Goal: Information Seeking & Learning: Find specific fact

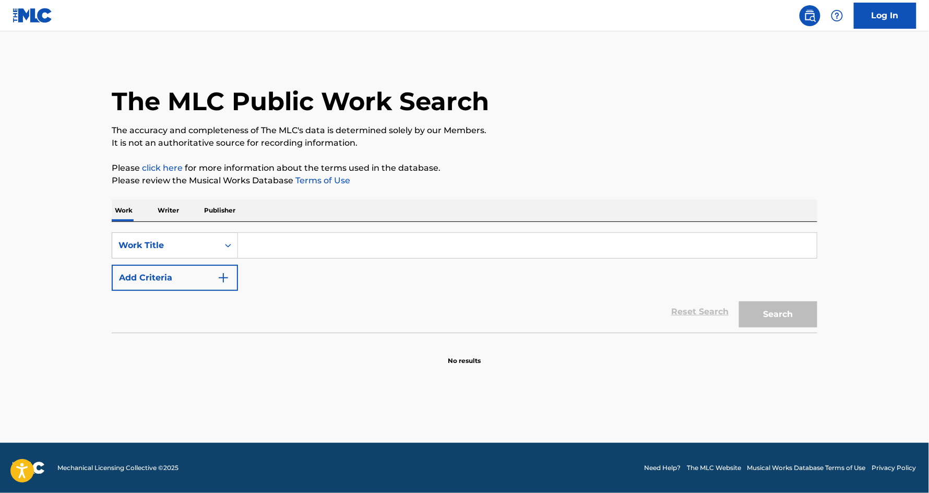
click at [285, 244] on input "Search Form" at bounding box center [527, 245] width 579 height 25
paste input "ARE YOU SURE?"
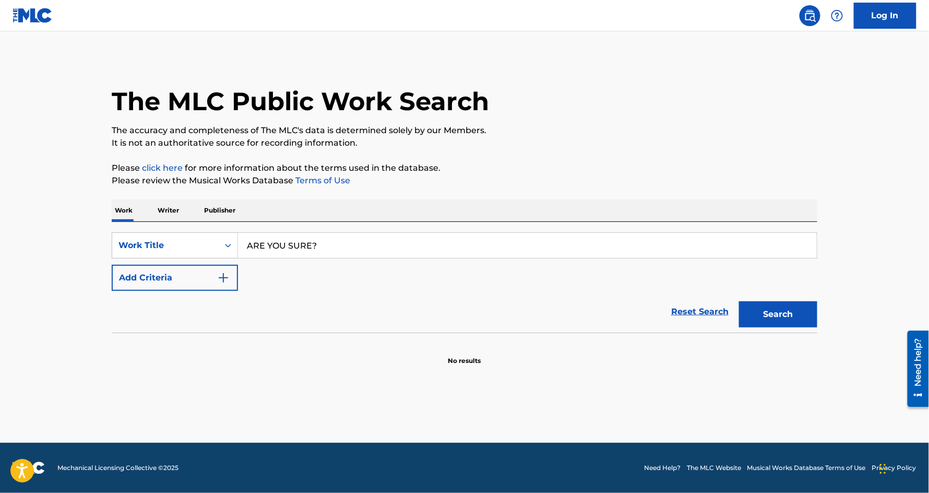
type input "ARE YOU SURE?"
click at [157, 278] on button "Add Criteria" at bounding box center [175, 278] width 126 height 26
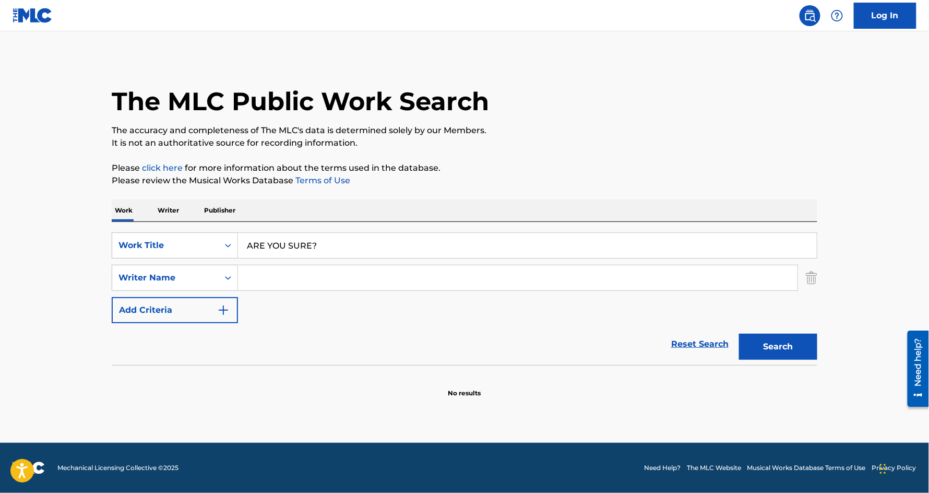
click at [264, 280] on input "Search Form" at bounding box center [518, 277] width 560 height 25
paste input "KOZLUKLU TARKAN"
click at [314, 278] on input "KOZLUKLU TARKAN" at bounding box center [518, 277] width 560 height 25
type input "KOZLUKLU"
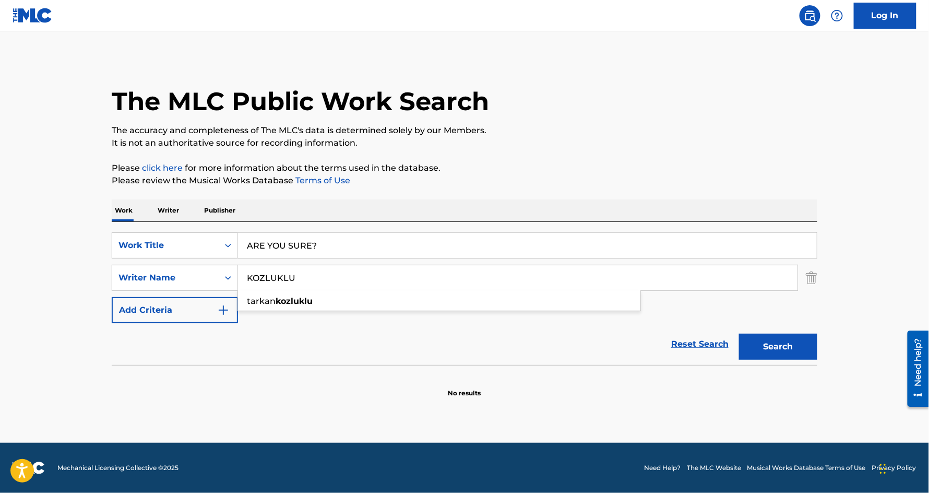
click at [739, 334] on button "Search" at bounding box center [778, 347] width 78 height 26
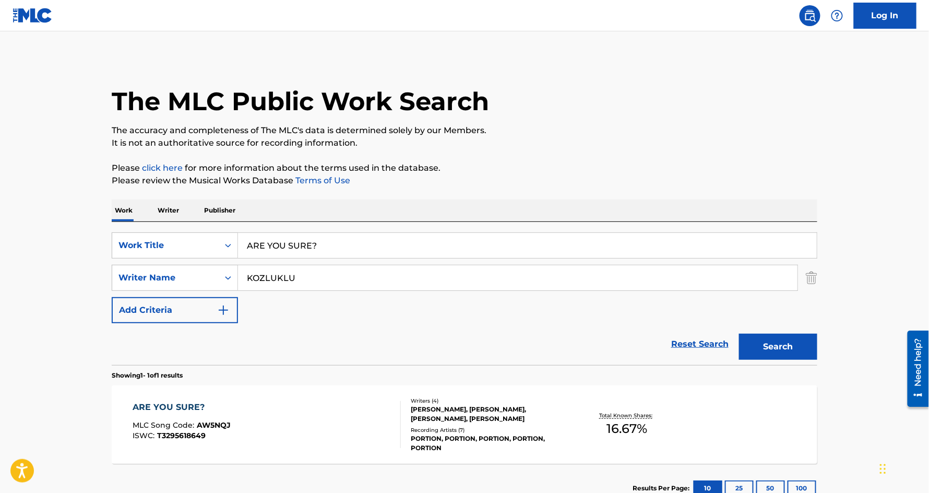
scroll to position [75, 0]
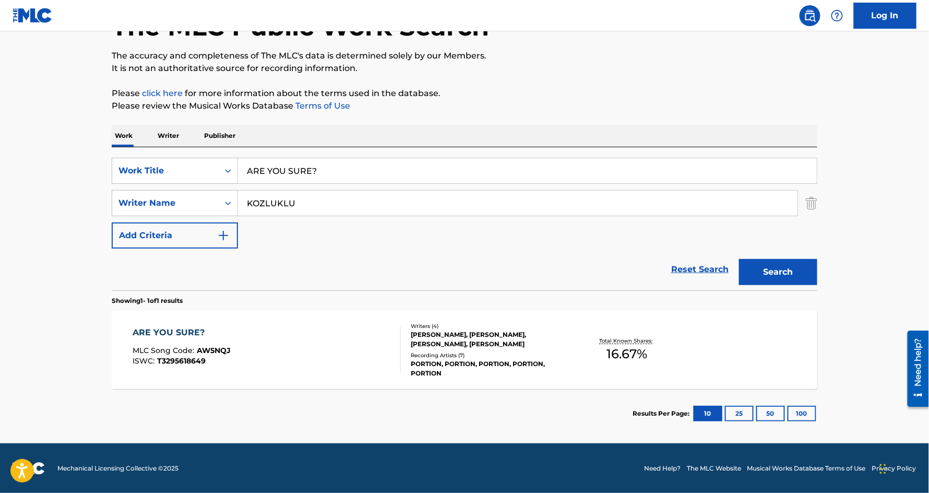
click at [168, 330] on div "ARE YOU SURE?" at bounding box center [182, 332] width 98 height 13
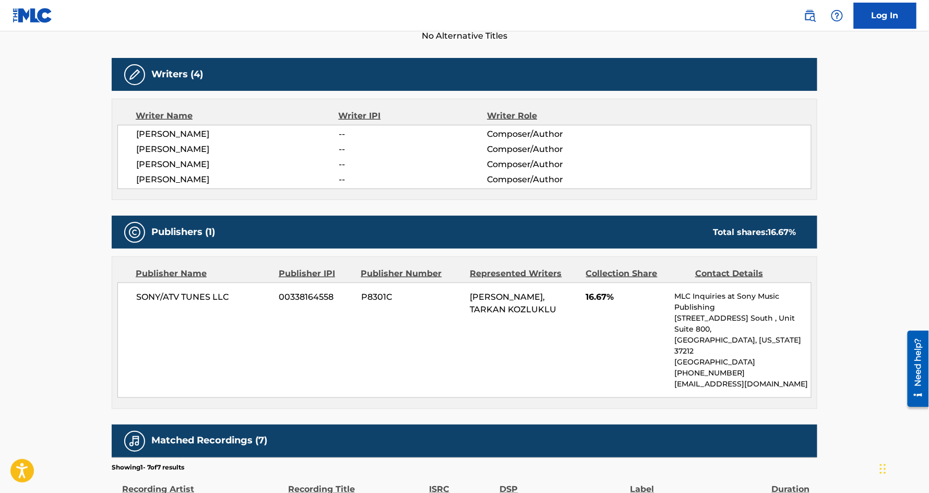
scroll to position [332, 0]
